Goal: Obtain resource: Download file/media

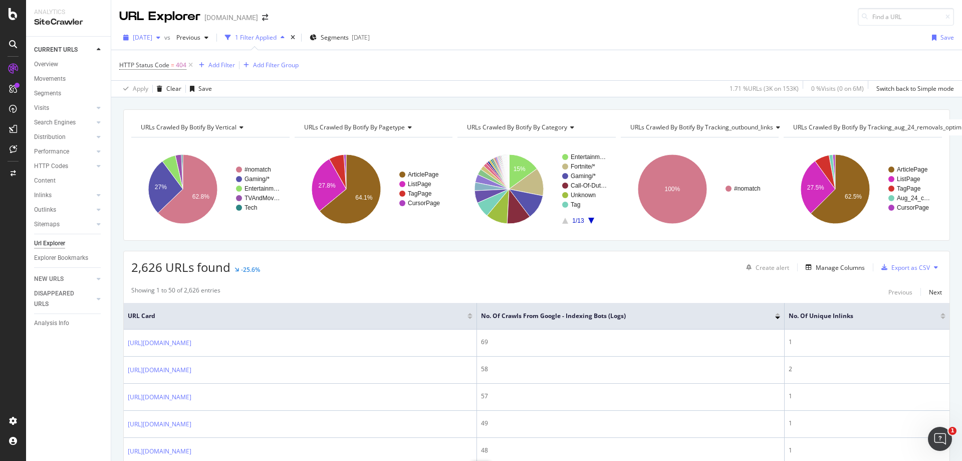
click at [164, 34] on div "[DATE]" at bounding box center [141, 37] width 45 height 15
click at [178, 72] on div "[DATE]" at bounding box center [161, 73] width 54 height 9
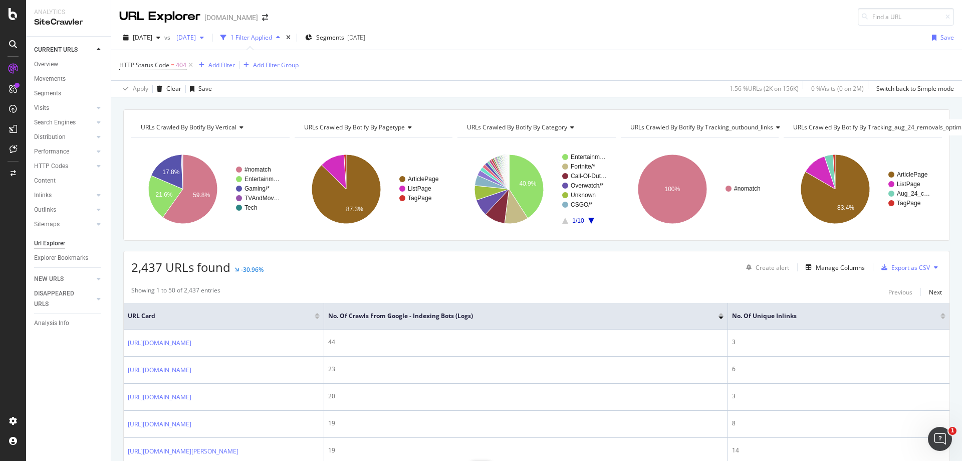
click at [196, 33] on span "[DATE]" at bounding box center [184, 37] width 24 height 9
click at [244, 92] on div "2025 Jul. 26th 156K URLs" at bounding box center [236, 92] width 89 height 9
click at [220, 66] on div "Add Filter" at bounding box center [221, 65] width 27 height 9
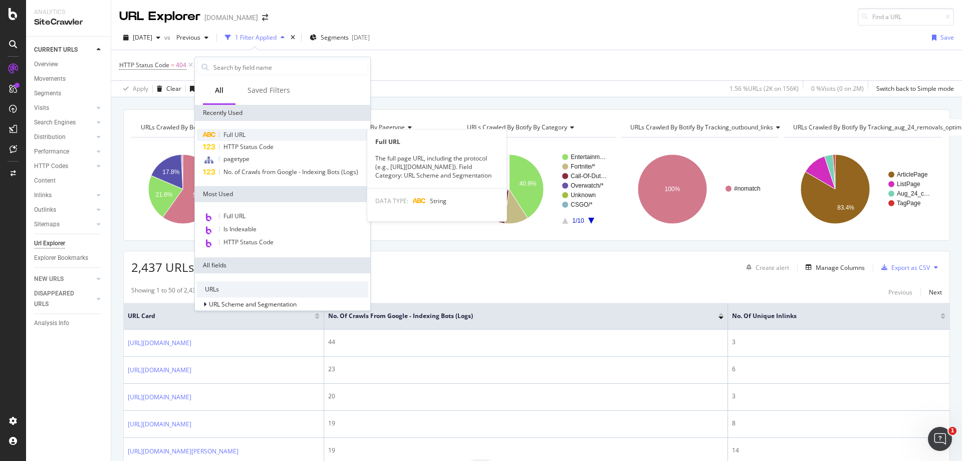
click at [263, 131] on div "Full URL" at bounding box center [282, 135] width 171 height 12
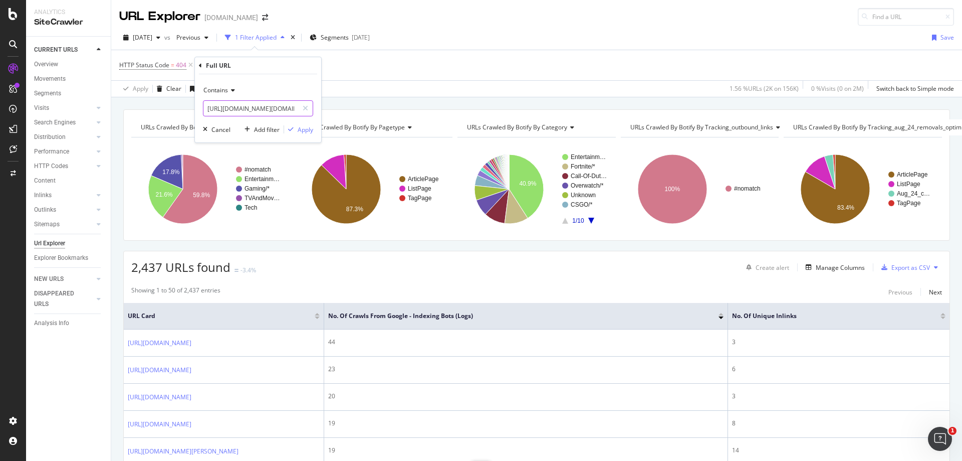
click at [260, 107] on input "[URL][DOMAIN_NAME][DOMAIN_NAME]" at bounding box center [250, 108] width 95 height 16
paste input "416250"
type input "416250"
click at [307, 126] on div "Apply" at bounding box center [306, 129] width 16 height 9
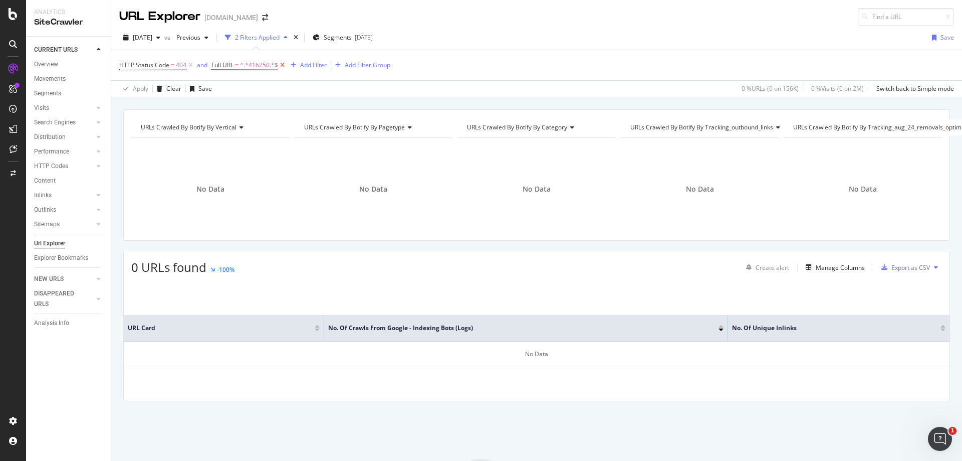
click at [285, 67] on icon at bounding box center [282, 65] width 9 height 10
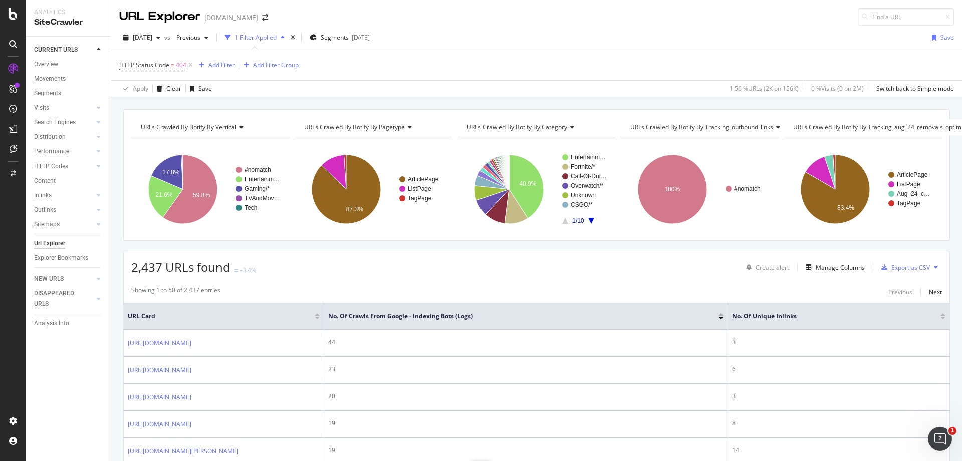
click at [902, 257] on div "2,437 URLs found -3.4% Create alert Manage Columns Export as CSV" at bounding box center [537, 263] width 826 height 25
click at [902, 265] on div "Export as CSV" at bounding box center [911, 267] width 39 height 9
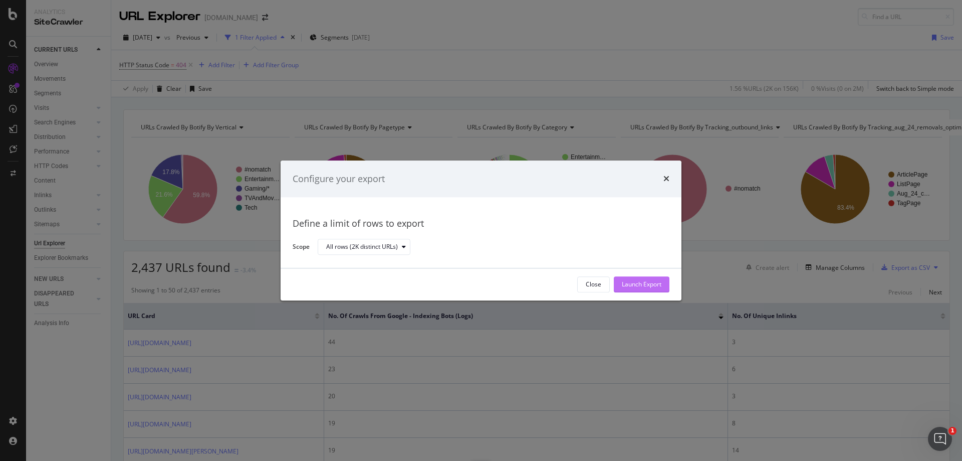
click at [633, 285] on div "Launch Export" at bounding box center [642, 284] width 40 height 9
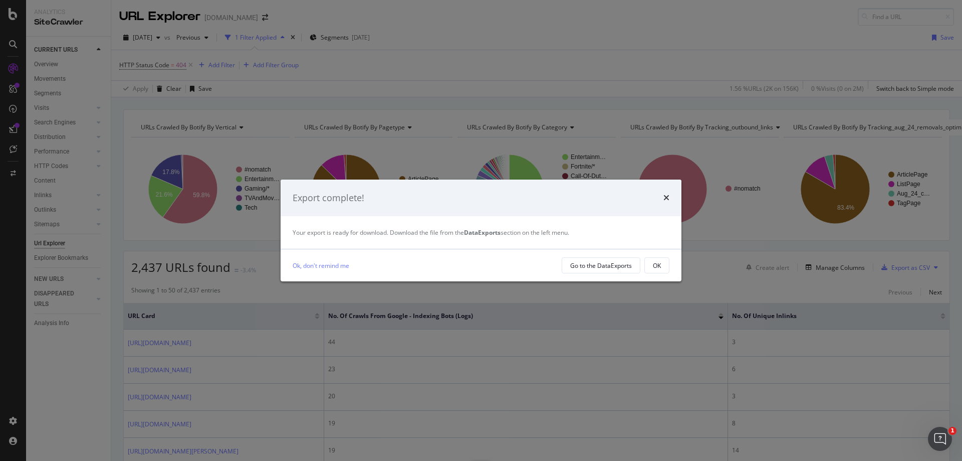
click at [617, 256] on div "Ok, don't remind me Go to the DataExports OK" at bounding box center [481, 265] width 401 height 32
click at [617, 262] on div "Go to the DataExports" at bounding box center [601, 265] width 62 height 9
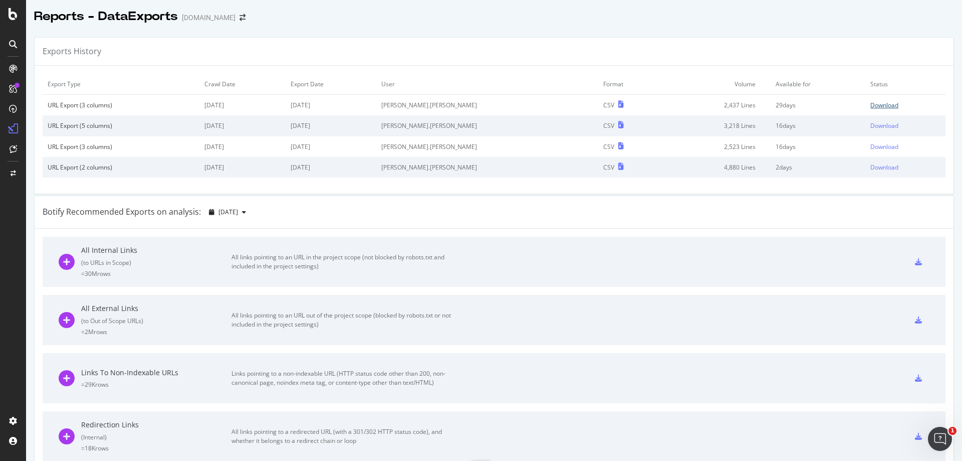
click at [871, 102] on div "Download" at bounding box center [885, 105] width 28 height 9
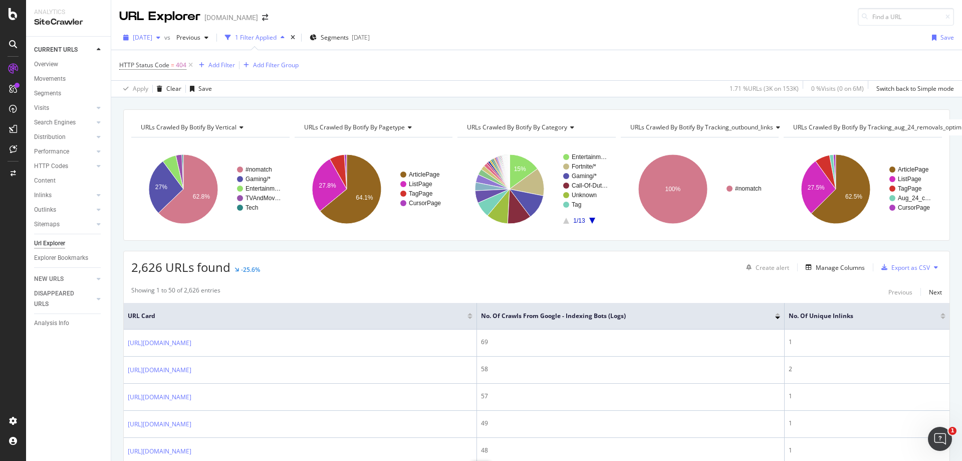
click at [164, 41] on div "[DATE]" at bounding box center [141, 37] width 45 height 15
click at [158, 75] on div "[DATE]" at bounding box center [161, 73] width 54 height 9
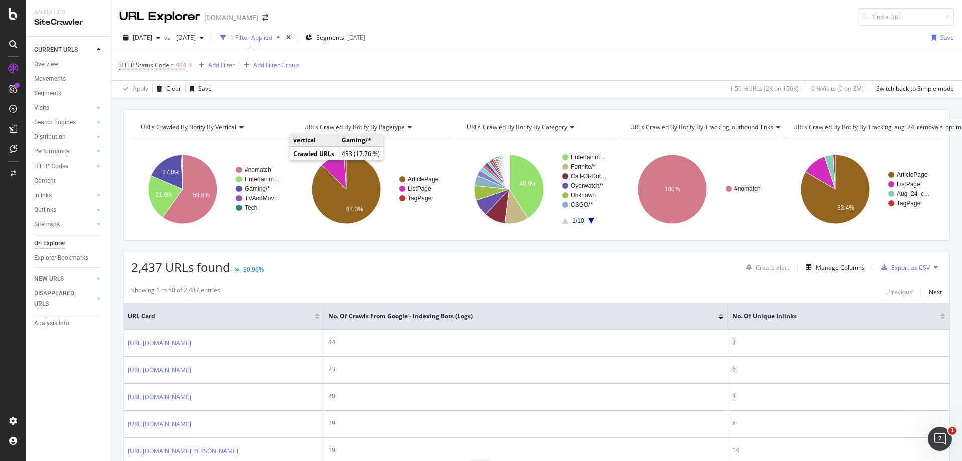
click at [214, 71] on button "Add Filter" at bounding box center [215, 65] width 40 height 12
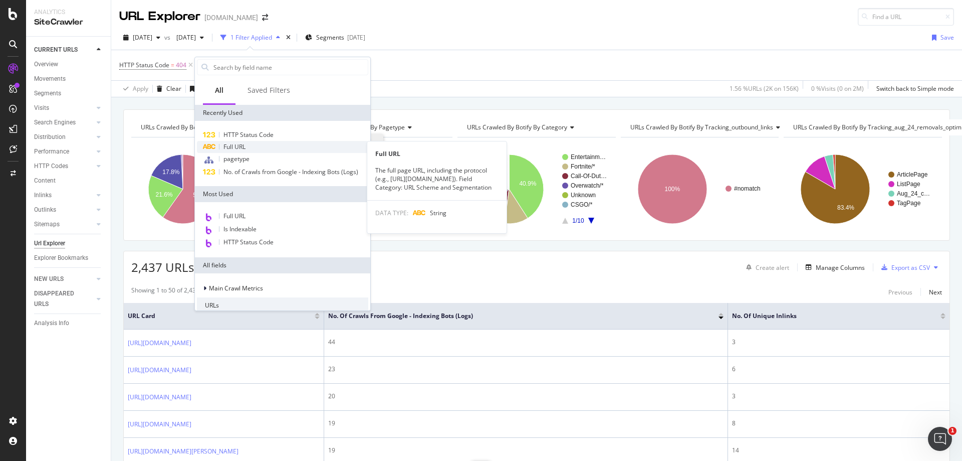
click at [260, 145] on div "Full URL" at bounding box center [282, 147] width 171 height 12
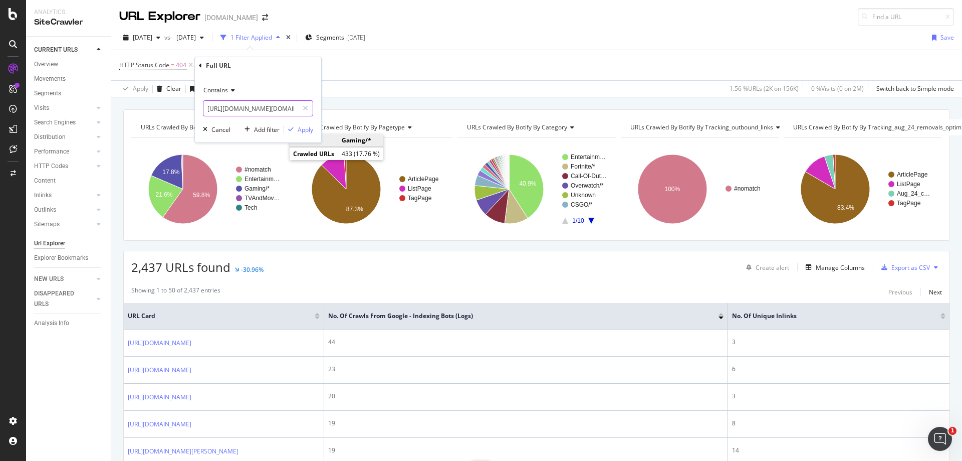
click at [251, 115] on input "[URL][DOMAIN_NAME][DOMAIN_NAME]" at bounding box center [250, 108] width 95 height 16
paste input "entertainment/xqc-amazed-alinity-hasnt-been-banned-from-twitch-840620"
type input "[URL][DOMAIN_NAME]"
click at [304, 130] on div "Apply" at bounding box center [306, 129] width 16 height 9
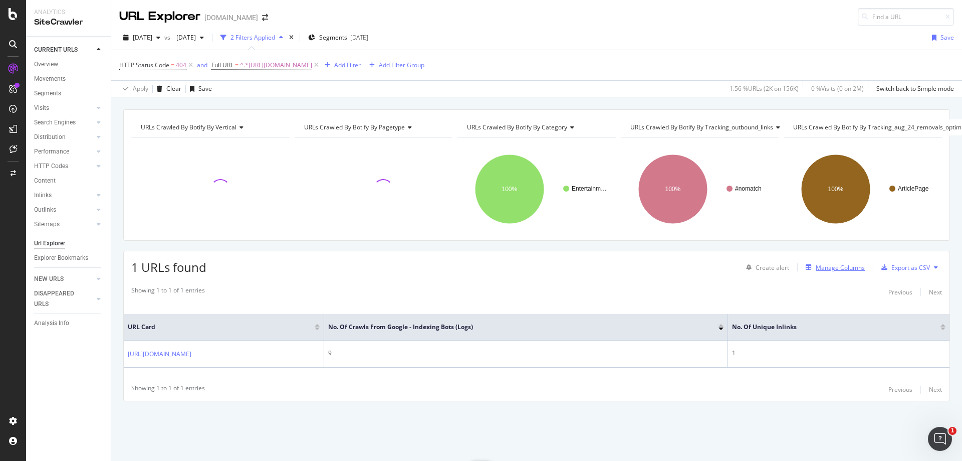
click at [849, 271] on div "Manage Columns" at bounding box center [840, 267] width 49 height 9
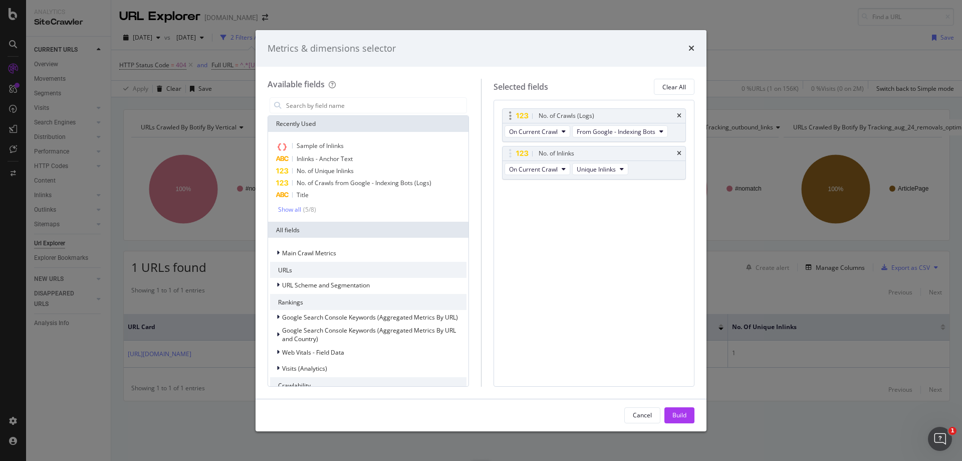
click at [685, 115] on div "No. of Crawls (Logs)" at bounding box center [594, 116] width 183 height 14
click at [679, 115] on icon "times" at bounding box center [679, 116] width 5 height 6
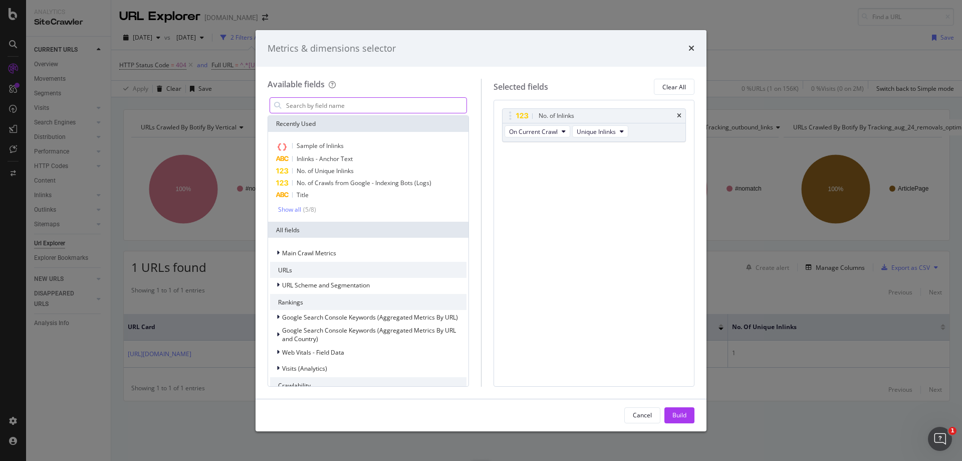
click at [348, 104] on input "modal" at bounding box center [375, 105] width 181 height 15
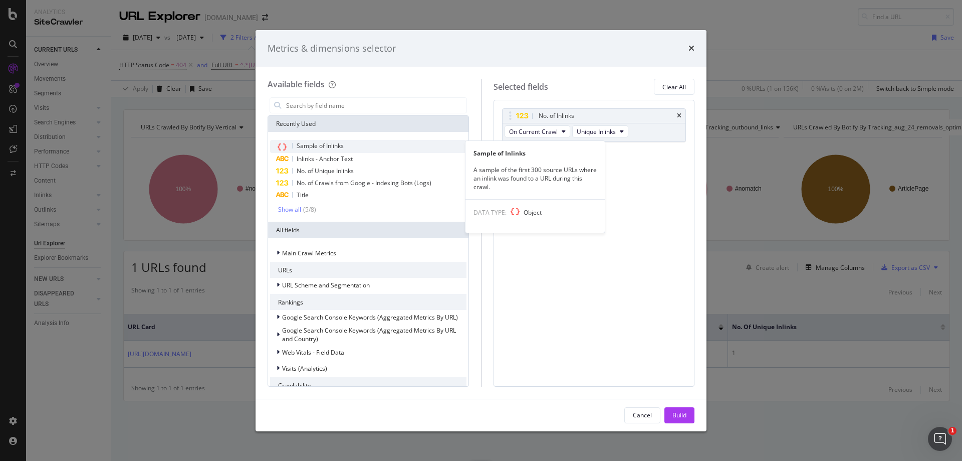
click at [323, 146] on span "Sample of Inlinks" at bounding box center [320, 145] width 47 height 9
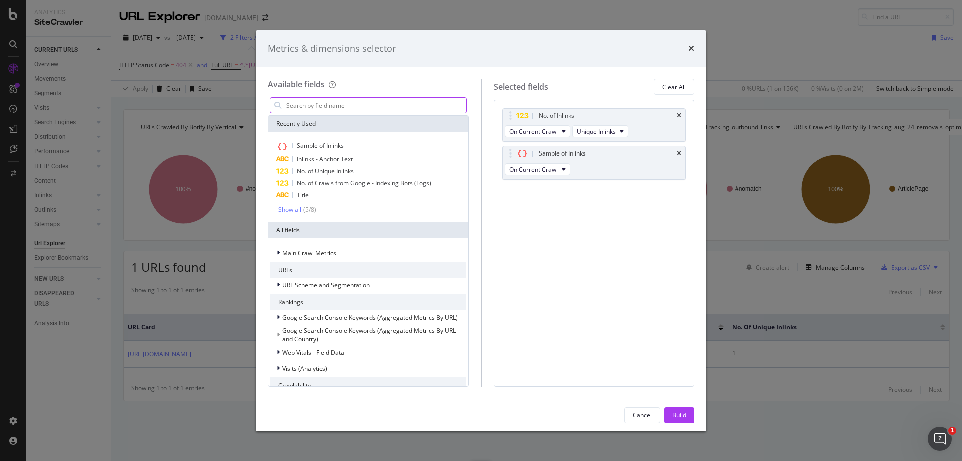
click at [355, 110] on input "modal" at bounding box center [375, 105] width 181 height 15
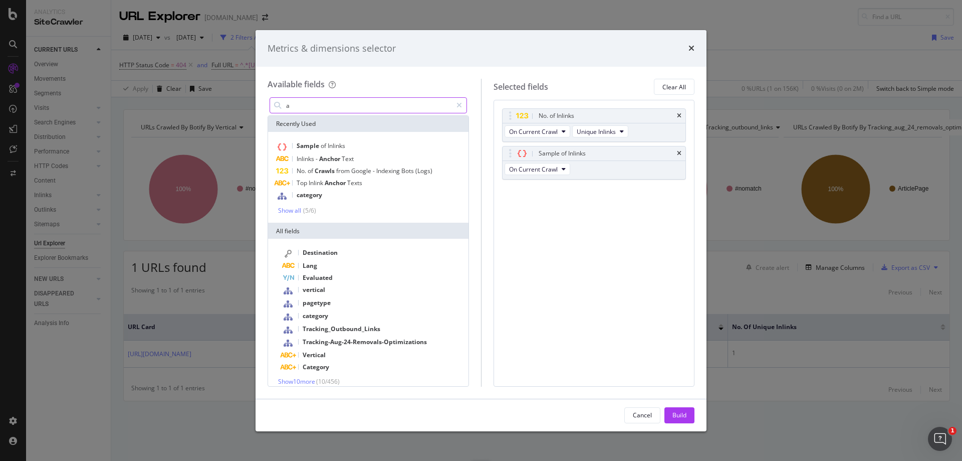
type input "a"
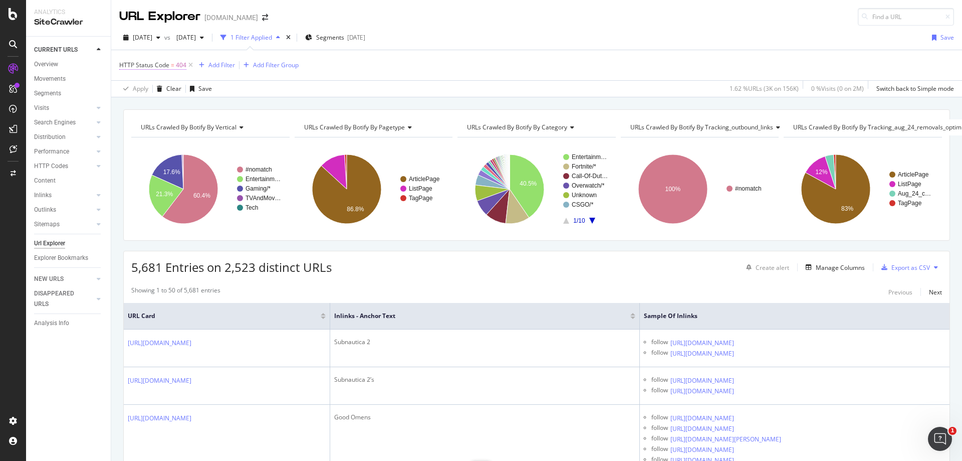
click at [162, 64] on span "HTTP Status Code" at bounding box center [144, 65] width 50 height 9
click at [152, 35] on span "[DATE]" at bounding box center [143, 37] width 20 height 9
click at [187, 71] on div "[DATE] 156K URLs" at bounding box center [178, 73] width 89 height 9
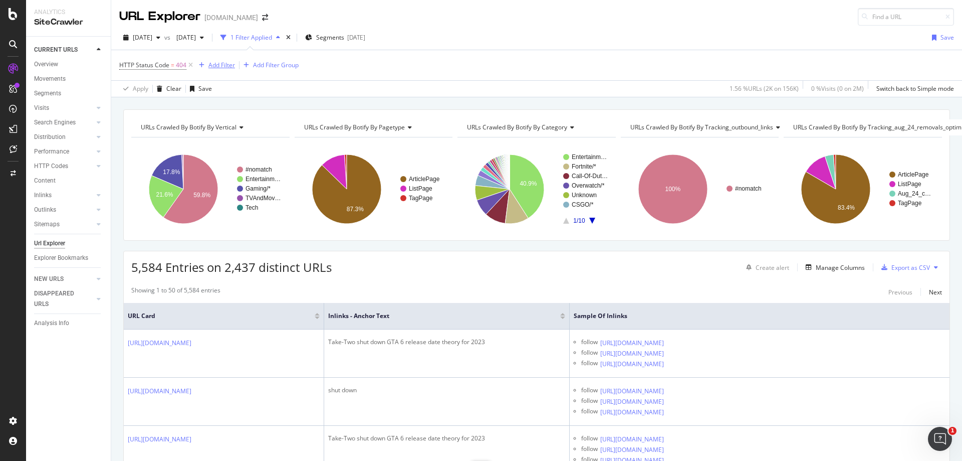
click at [230, 67] on div "Add Filter" at bounding box center [221, 65] width 27 height 9
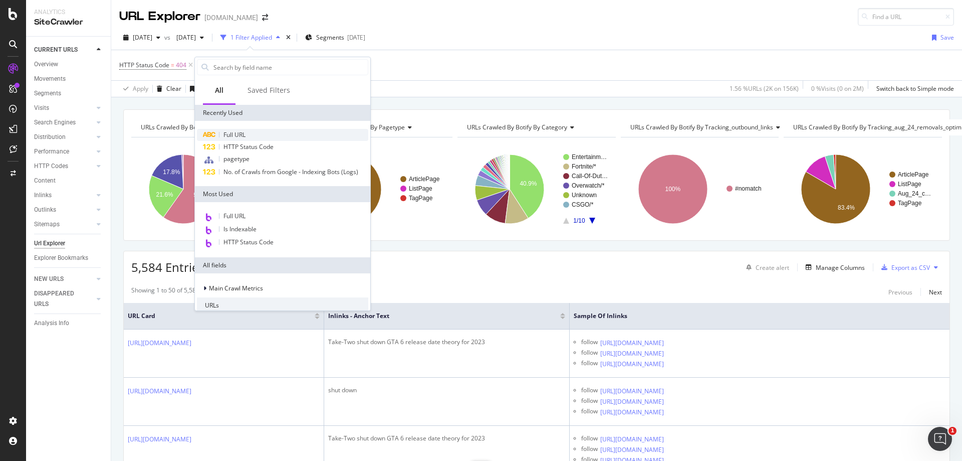
click at [268, 133] on div "Full URL" at bounding box center [282, 135] width 171 height 12
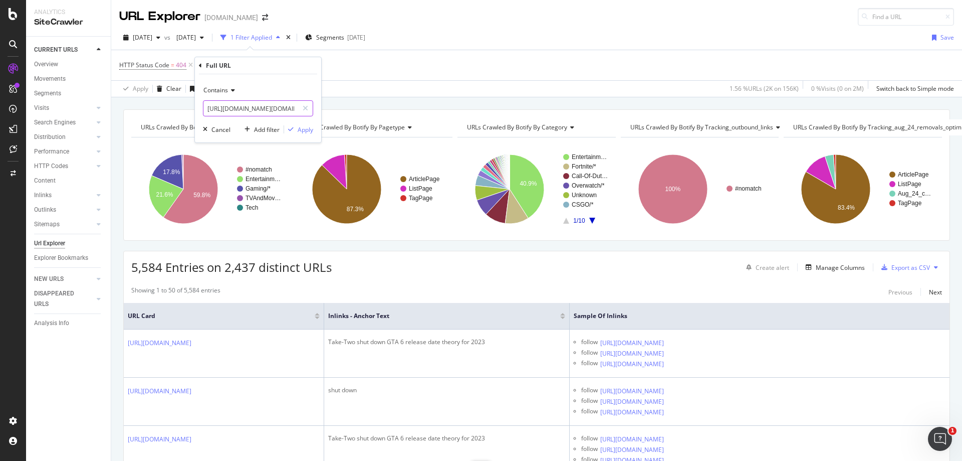
click at [270, 107] on input "[URL][DOMAIN_NAME][DOMAIN_NAME]" at bounding box center [250, 108] width 95 height 16
paste input "entertainment/xqc-amazed-alinity-hasnt-been-banned-from-twitch-840620"
type input "[URL][DOMAIN_NAME]"
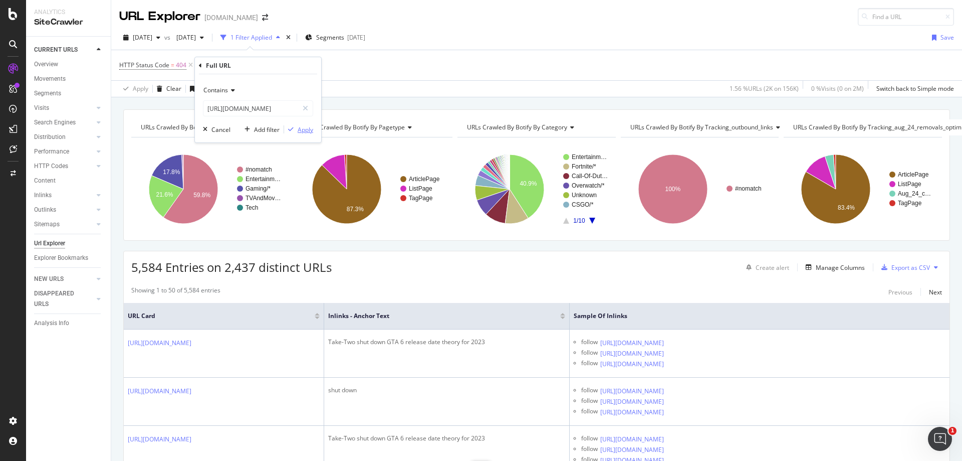
click at [311, 130] on div "Apply" at bounding box center [306, 129] width 16 height 9
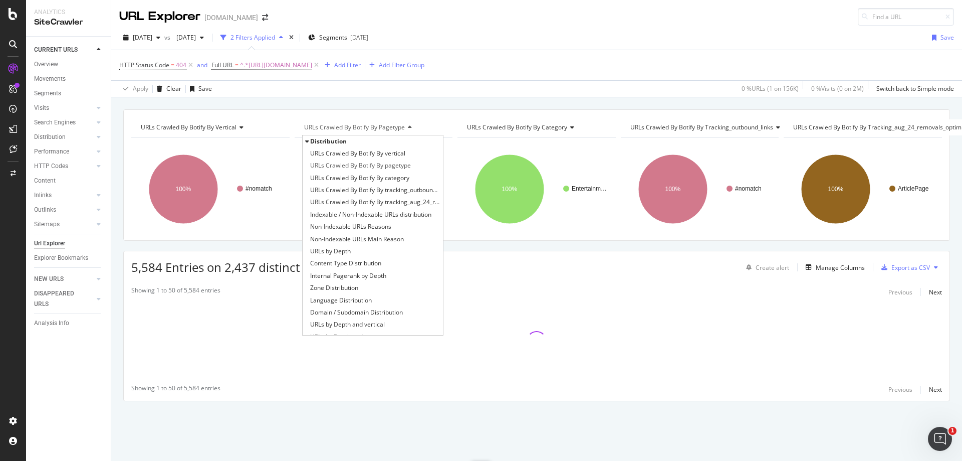
click at [411, 91] on div "Apply Clear Save 0 % URLs ( 1 on 156K ) 0 % Visits ( 0 on 2M ) Switch back to S…" at bounding box center [536, 88] width 851 height 17
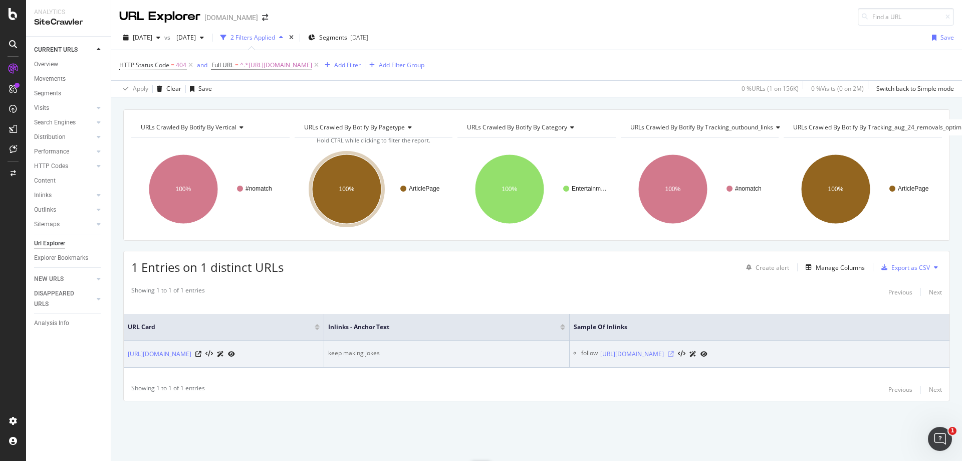
click at [674, 351] on icon at bounding box center [671, 354] width 6 height 6
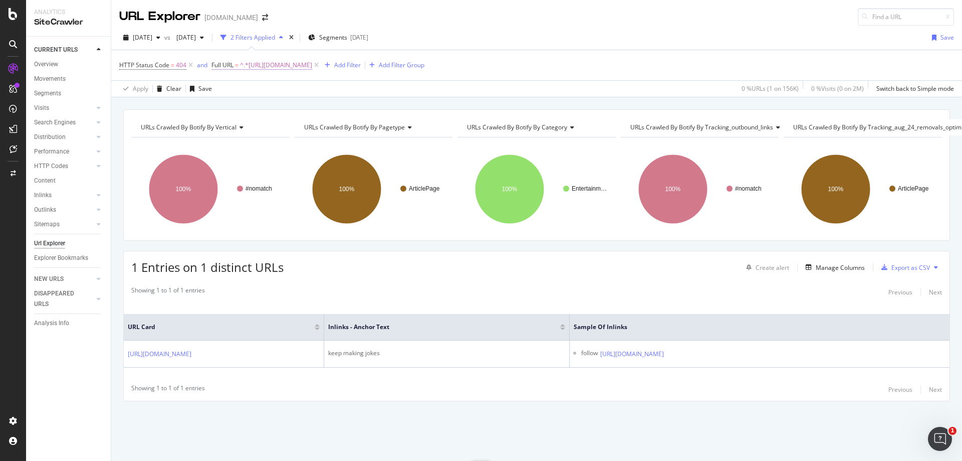
click at [312, 63] on span "^.*[URL][DOMAIN_NAME]" at bounding box center [276, 65] width 72 height 14
click at [292, 104] on input "[URL][DOMAIN_NAME]" at bounding box center [267, 107] width 95 height 16
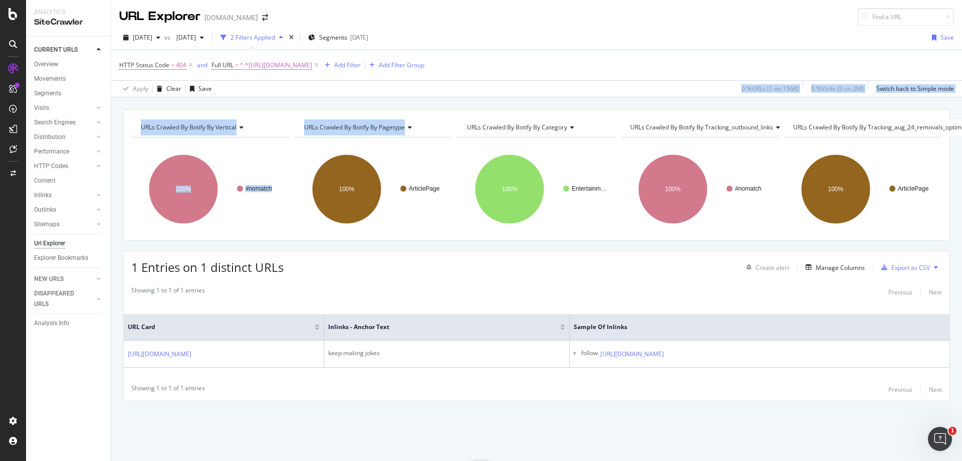
drag, startPoint x: 435, startPoint y: 129, endPoint x: 484, endPoint y: 91, distance: 62.2
click at [481, 82] on div "URL Explorer [DOMAIN_NAME] [DATE] vs [DATE] 2 Filters Applied Segments [DATE] S…" at bounding box center [536, 230] width 851 height 461
click at [486, 94] on div "Apply Clear Save 0 % URLs ( 1 on 156K ) 0 % Visits ( 0 on 2M ) Switch back to S…" at bounding box center [536, 88] width 851 height 17
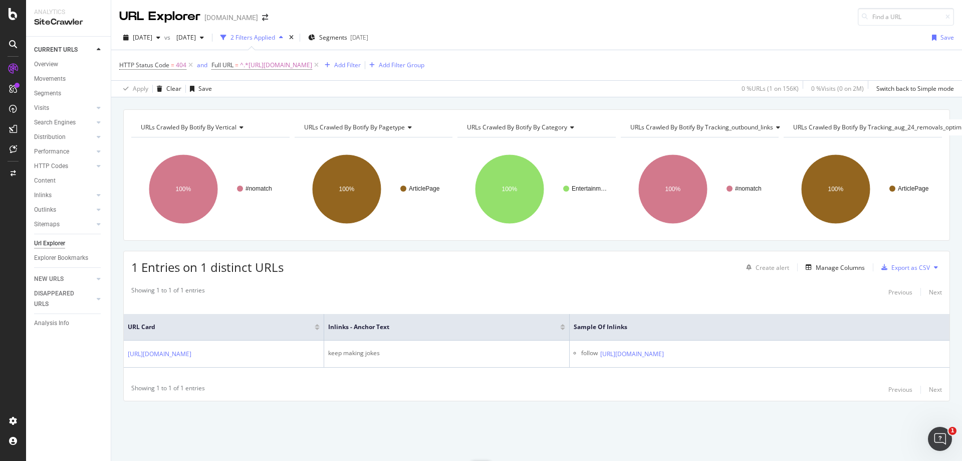
click at [487, 96] on div "Apply Clear Save 0 % URLs ( 1 on 156K ) 0 % Visits ( 0 on 2M ) Switch back to S…" at bounding box center [536, 88] width 851 height 17
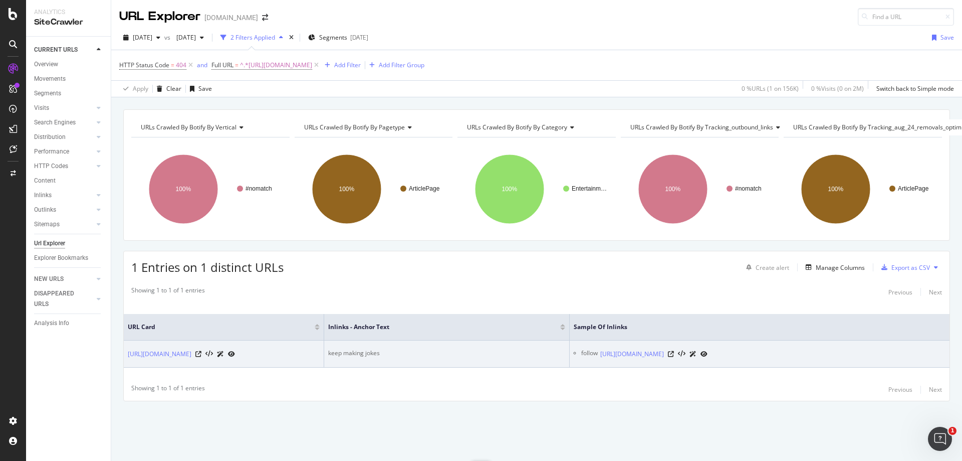
click at [363, 348] on div "keep making jokes" at bounding box center [446, 352] width 237 height 9
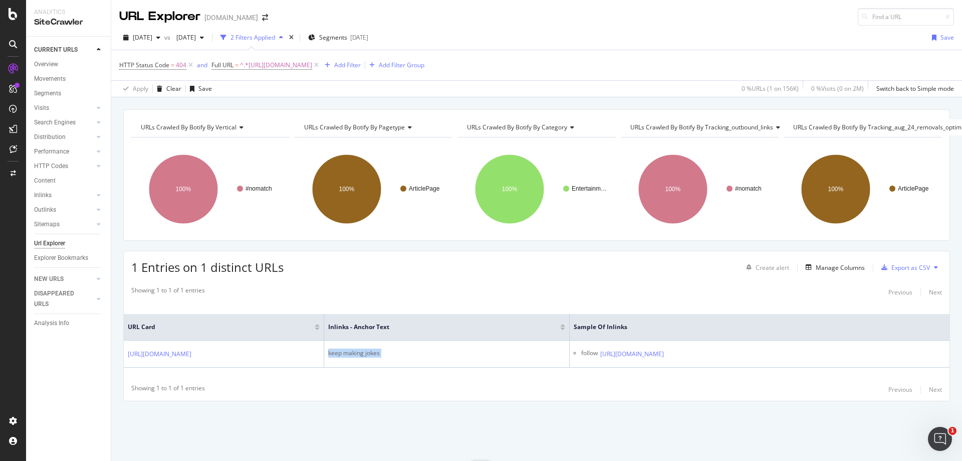
copy div "keep making jokes"
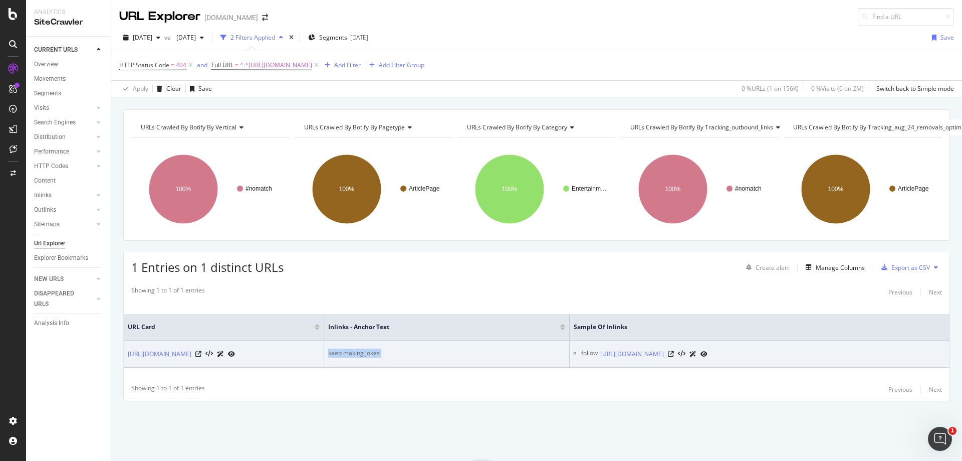
click at [364, 348] on div "keep making jokes" at bounding box center [446, 352] width 237 height 9
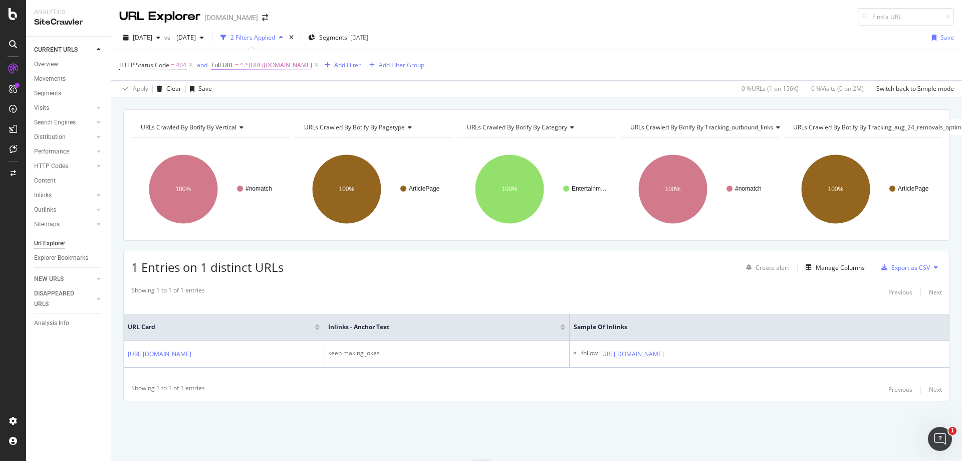
click at [312, 65] on span "^.*[URL][DOMAIN_NAME]" at bounding box center [276, 65] width 72 height 14
click at [279, 102] on input "[URL][DOMAIN_NAME]" at bounding box center [267, 107] width 95 height 16
paste input "forsen-claims-twitch-banned-him-because-they-misheard-him-use-a-slur-141870"
type input "[URL][DOMAIN_NAME]"
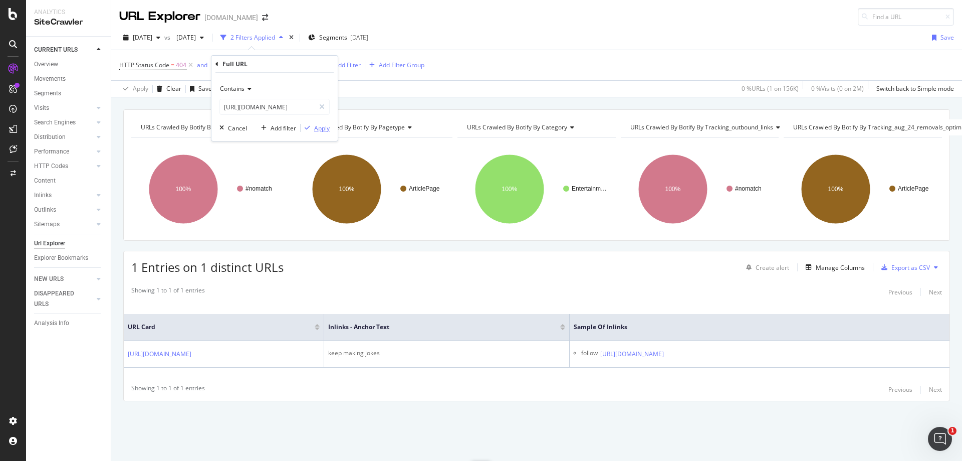
scroll to position [0, 0]
click at [324, 128] on div "Apply" at bounding box center [322, 128] width 16 height 9
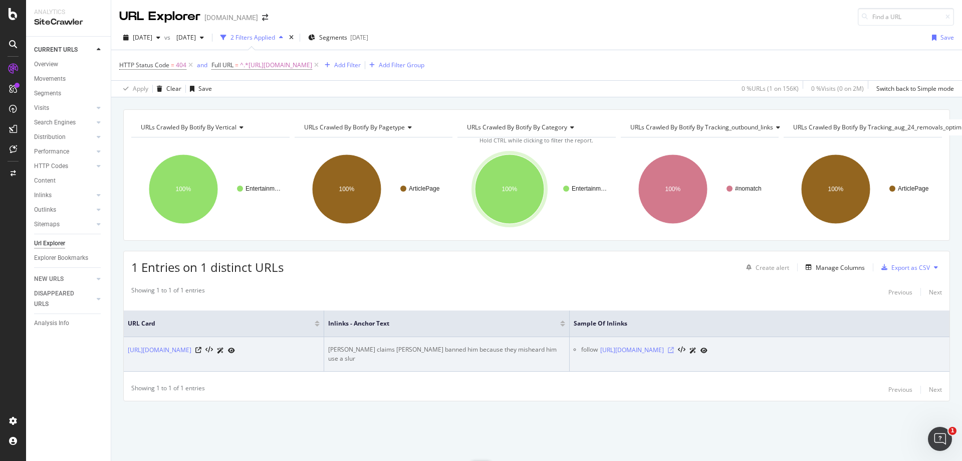
click at [674, 348] on icon at bounding box center [671, 350] width 6 height 6
click at [452, 345] on div "[PERSON_NAME] claims [PERSON_NAME] banned him because they misheard him use a s…" at bounding box center [446, 354] width 237 height 18
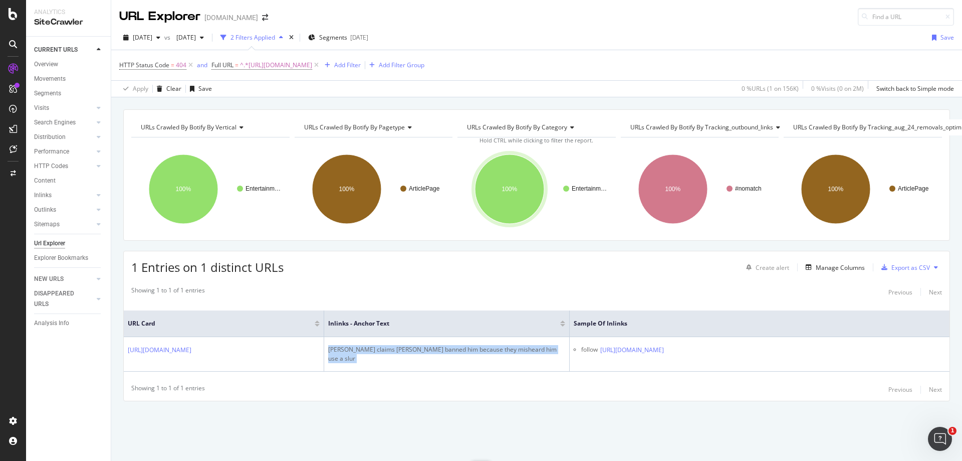
copy div "[PERSON_NAME] claims [PERSON_NAME] banned him because they misheard him use a s…"
click at [312, 66] on span "^.*[URL][DOMAIN_NAME]" at bounding box center [276, 65] width 72 height 14
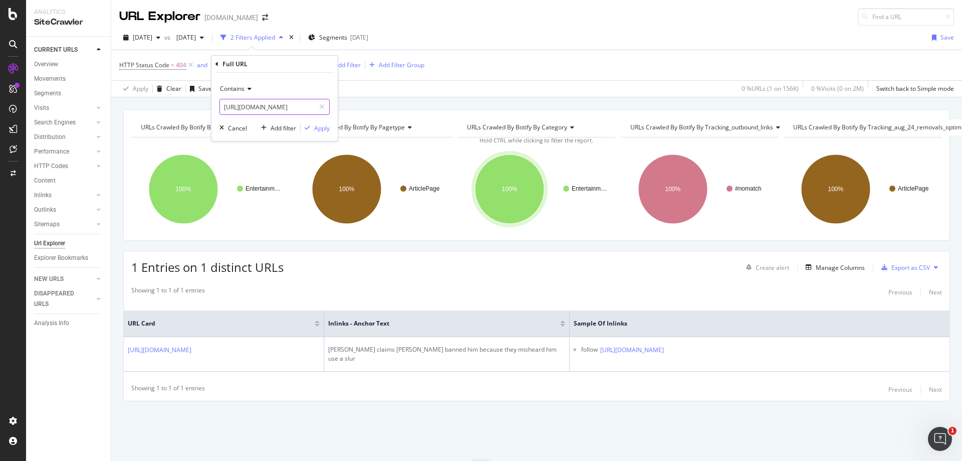
click at [300, 111] on input "[URL][DOMAIN_NAME]" at bounding box center [267, 107] width 95 height 16
paste input "csgo/xqc-shows-why-nobody-cares-about-csgo-on-twitch-805206"
type input "[URL][DOMAIN_NAME]"
click at [321, 128] on div "Apply" at bounding box center [322, 128] width 16 height 9
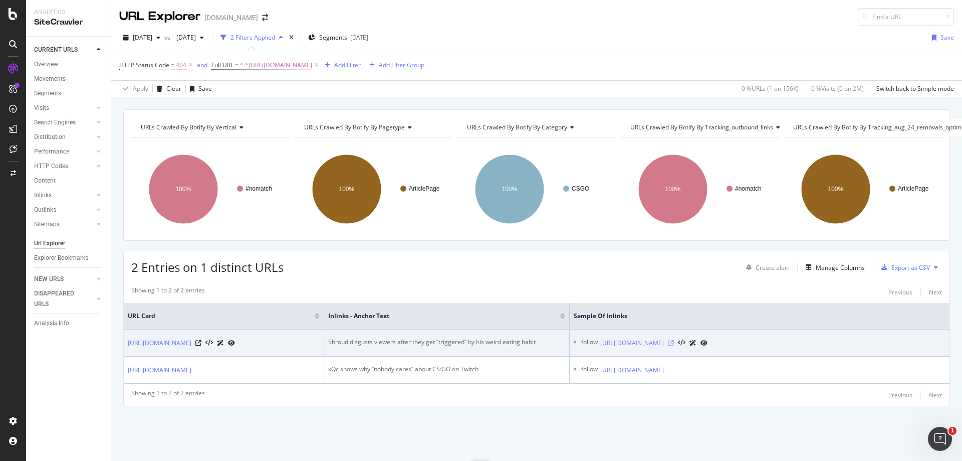
click at [674, 346] on icon at bounding box center [671, 343] width 6 height 6
click at [409, 337] on td "Shroud disgusts viewers after they get “triggered” by his weird eating habit" at bounding box center [447, 342] width 246 height 27
click at [408, 340] on div "Shroud disgusts viewers after they get “triggered” by his weird eating habit" at bounding box center [446, 341] width 237 height 9
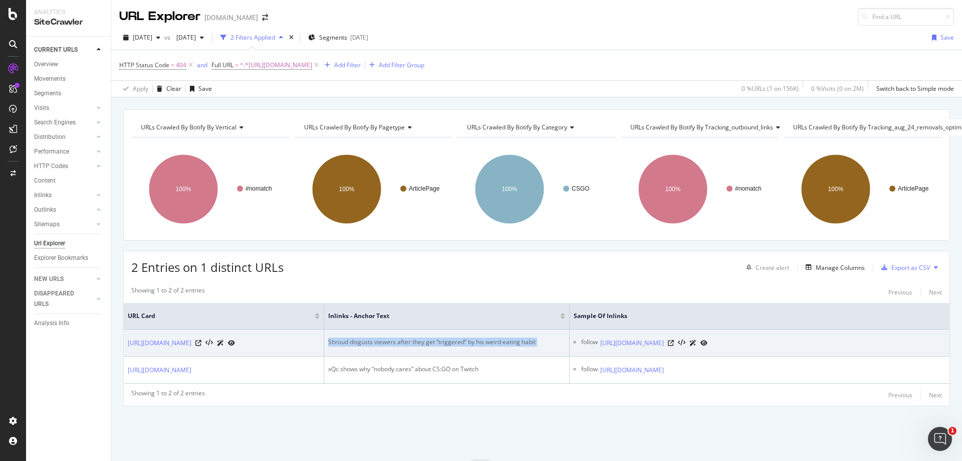
click at [408, 340] on div "Shroud disgusts viewers after they get “triggered” by his weird eating habit" at bounding box center [446, 341] width 237 height 9
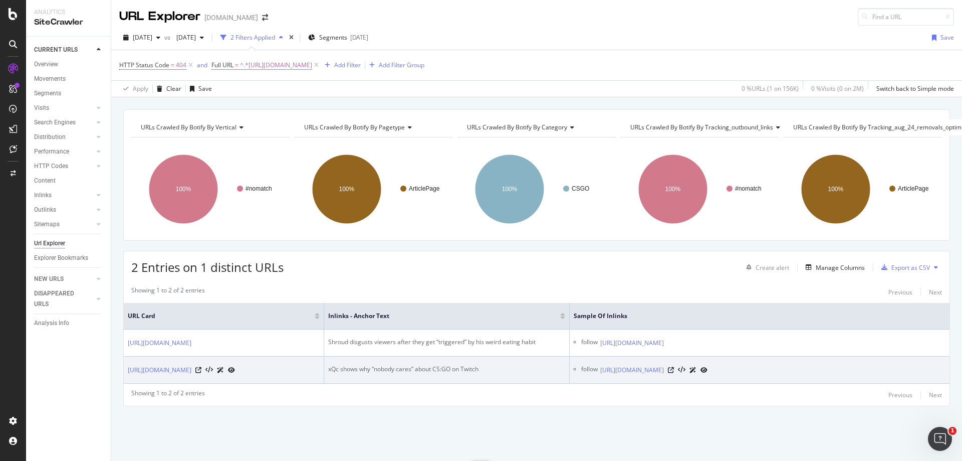
click at [379, 373] on div "xQc shows why “nobody cares” about CS:GO on Twitch" at bounding box center [446, 368] width 237 height 9
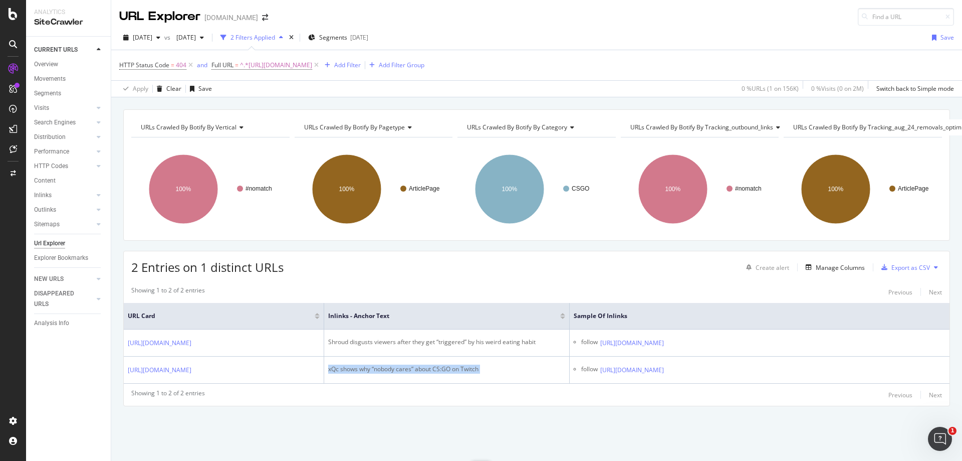
copy div "xQc shows why “nobody cares” about CS:GO on Twitch"
